Goal: Task Accomplishment & Management: Complete application form

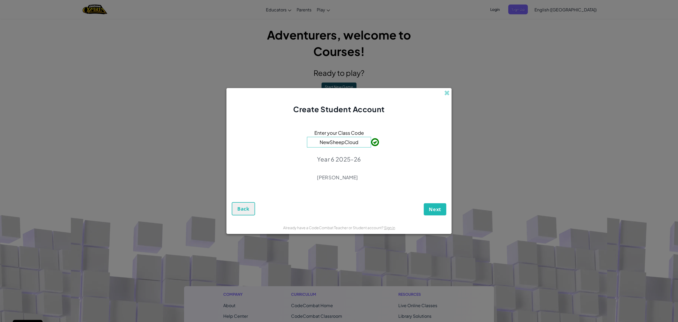
drag, startPoint x: 393, startPoint y: 183, endPoint x: 388, endPoint y: 181, distance: 4.9
click at [389, 182] on div "Enter your Class Code NewSheepCloud Year 6 2025-26 [PERSON_NAME]" at bounding box center [339, 156] width 215 height 73
click at [363, 182] on div "Enter your Class Code NewSheepCloud Year 6 2025-26 [PERSON_NAME]" at bounding box center [339, 156] width 215 height 73
click at [429, 205] on button "Next" at bounding box center [435, 209] width 23 height 12
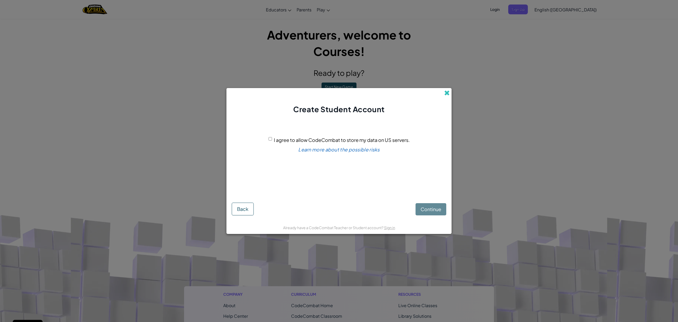
click at [445, 93] on span at bounding box center [447, 93] width 6 height 6
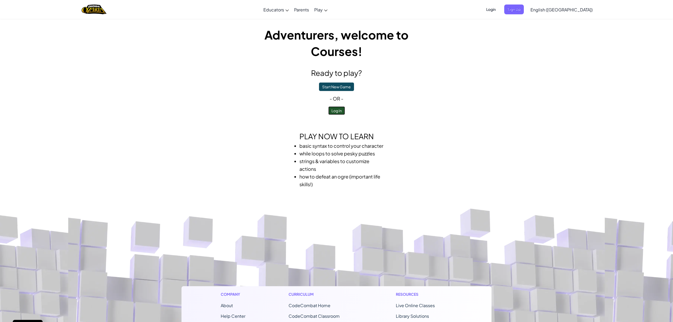
click at [335, 113] on button "Log In" at bounding box center [336, 110] width 17 height 8
